Goal: Obtain resource: Obtain resource

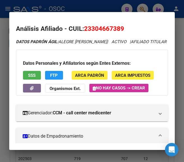
click at [4, 72] on div at bounding box center [92, 81] width 184 height 162
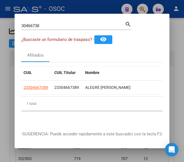
click at [46, 24] on input "30466738" at bounding box center [73, 25] width 104 height 5
paste input "20181964899"
type input "20181964899"
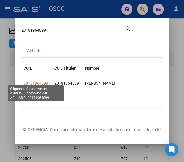
click at [41, 81] on span "20181964899" at bounding box center [36, 83] width 25 height 4
type textarea "20181964899"
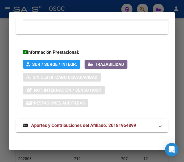
scroll to position [668, 0]
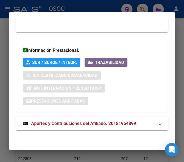
drag, startPoint x: 96, startPoint y: 122, endPoint x: 95, endPoint y: 116, distance: 5.9
click at [96, 122] on span "Aportes y Contribuciones del Afiliado: 20181964899" at bounding box center [83, 123] width 105 height 5
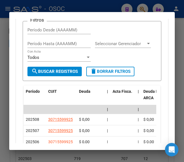
scroll to position [785, 0]
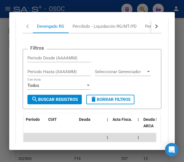
click at [79, 44] on div "cloud_download Exportar CSV Devengado RG Percibido - Liquidación RG/MT/PD Perci…" at bounding box center [92, 142] width 139 height 281
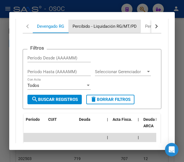
click at [80, 33] on div "Percibido - Liquidación RG/MT/PD" at bounding box center [104, 26] width 73 height 13
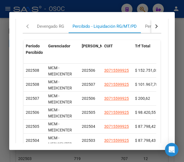
click at [6, 56] on div at bounding box center [92, 81] width 184 height 162
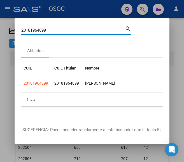
click at [57, 30] on input "20181964899" at bounding box center [73, 30] width 104 height 5
paste input "312461871"
type input "20312461871"
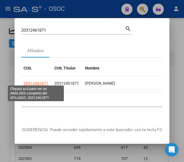
click at [44, 81] on span "20312461871" at bounding box center [36, 83] width 25 height 4
type textarea "20312461871"
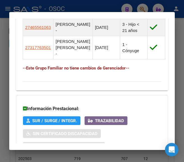
scroll to position [478, 0]
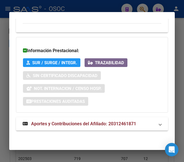
click at [78, 122] on mat-expansion-panel-header "Aportes y Contribuciones del Afiliado: 20312461871" at bounding box center [92, 123] width 152 height 13
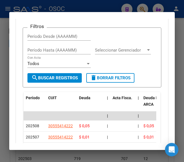
click at [89, 8] on div "Percibido - Liquidación RG/MT/PD" at bounding box center [105, 5] width 64 height 6
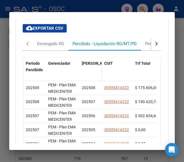
scroll to position [628, 0]
